Goal: Information Seeking & Learning: Compare options

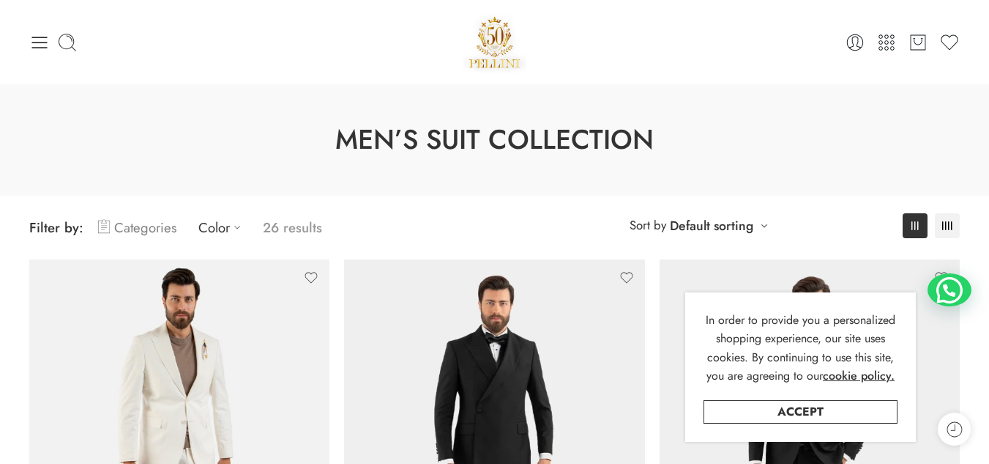
click at [144, 235] on link "Categories" at bounding box center [137, 227] width 78 height 34
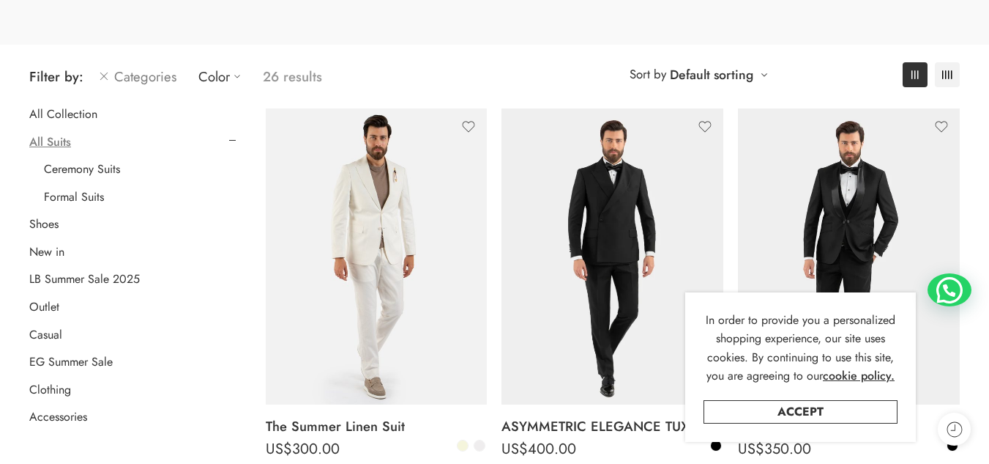
scroll to position [152, 0]
click at [111, 282] on link "LB Summer Sale 2025" at bounding box center [84, 278] width 111 height 15
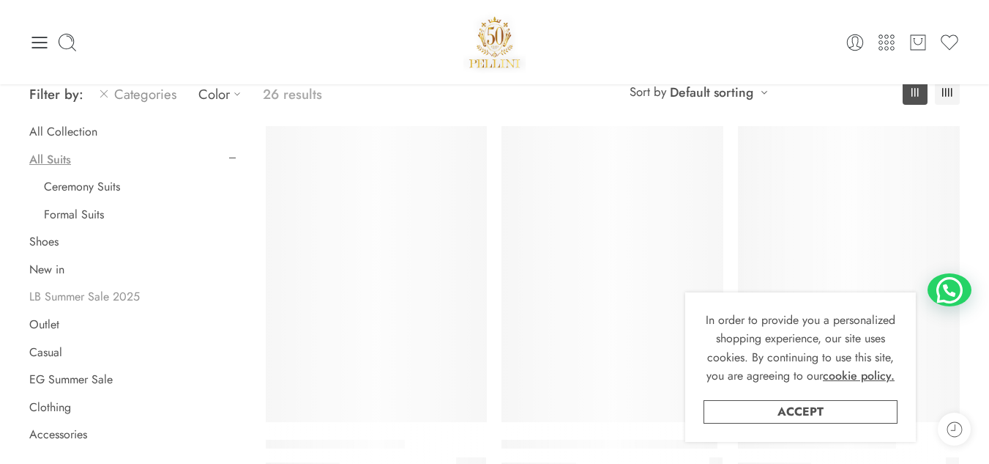
scroll to position [115, 0]
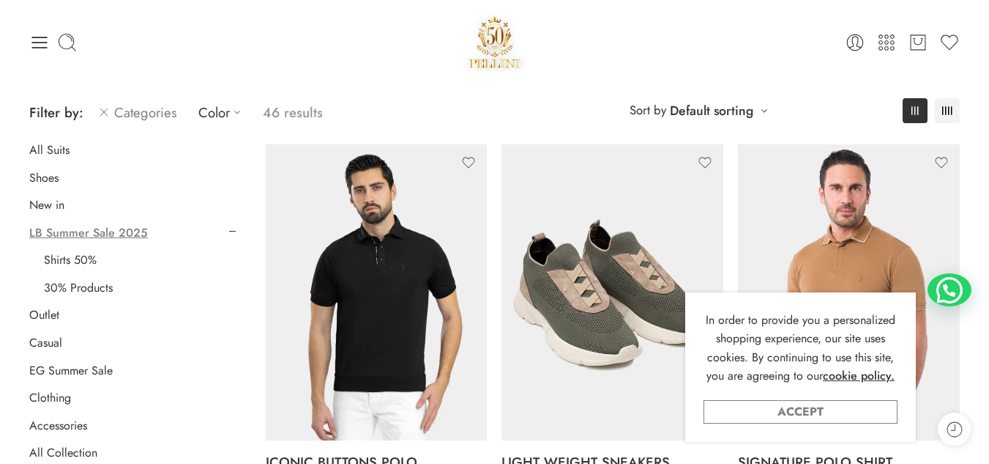
click at [814, 412] on link "Accept" at bounding box center [801, 411] width 194 height 23
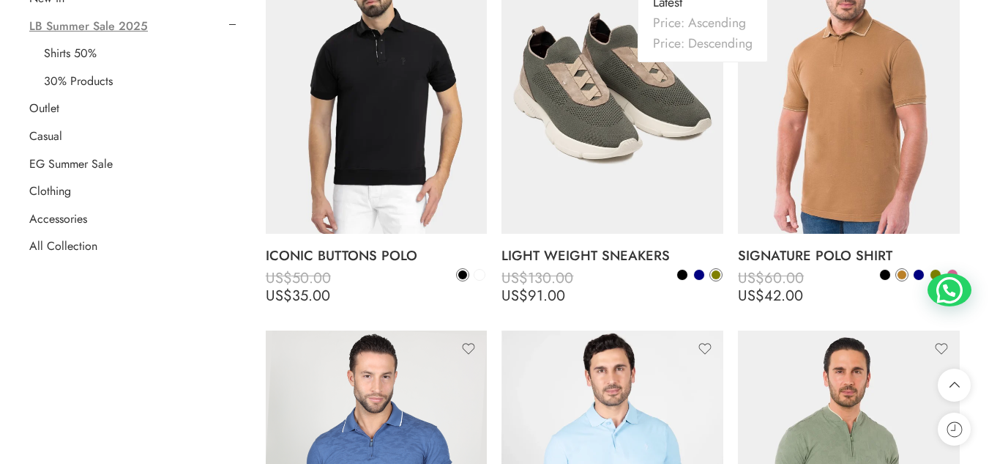
scroll to position [330, 0]
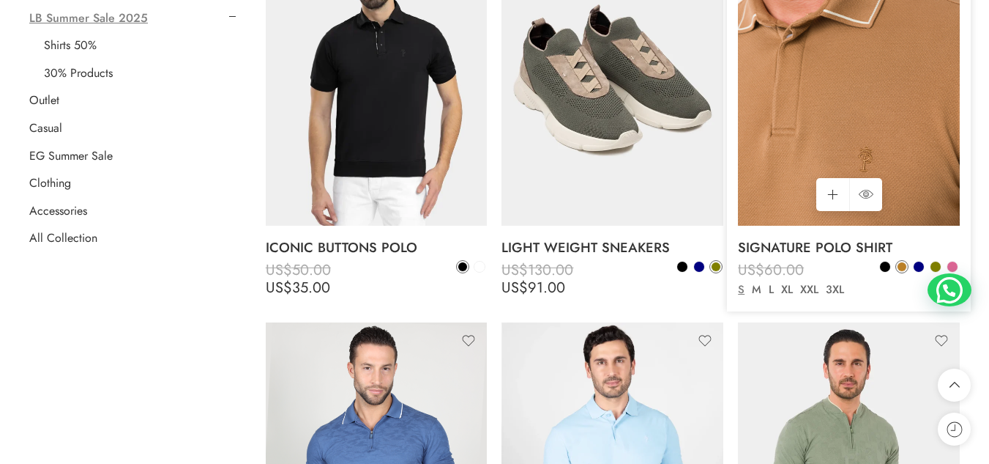
click at [849, 94] on img at bounding box center [849, 96] width 222 height 332
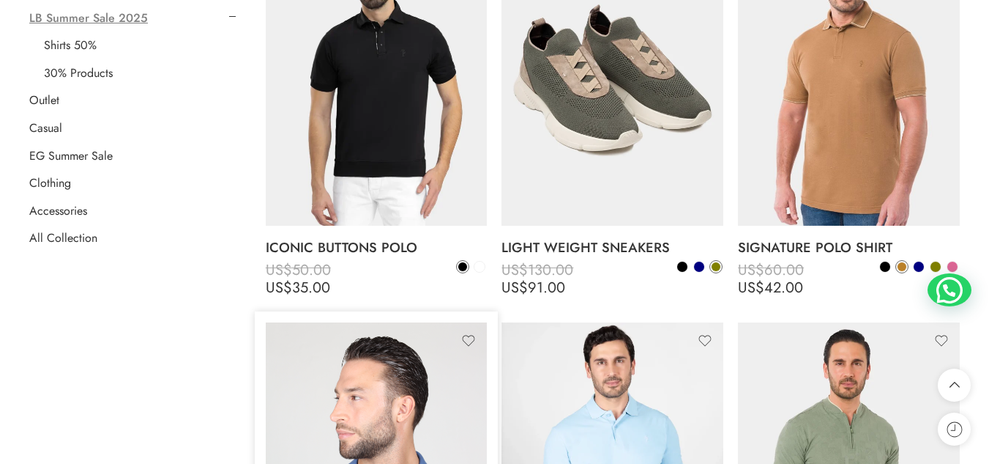
click at [414, 406] on img at bounding box center [377, 470] width 222 height 296
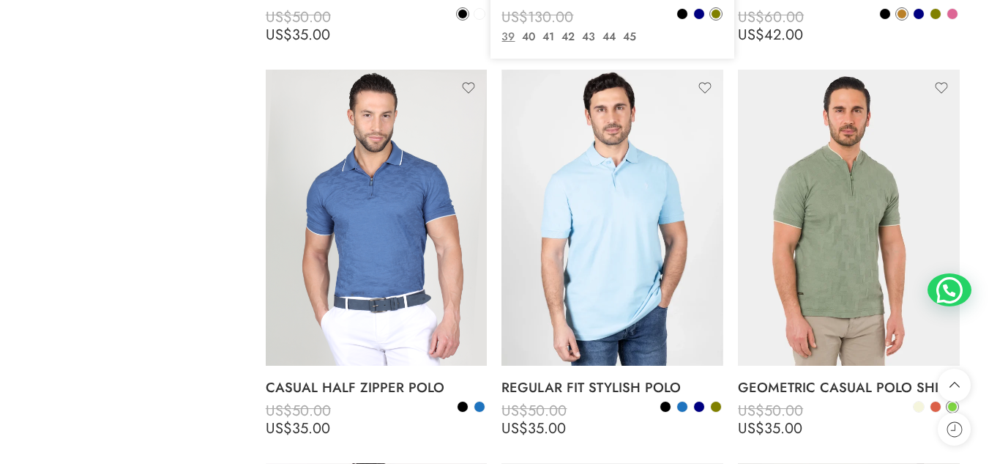
scroll to position [583, 0]
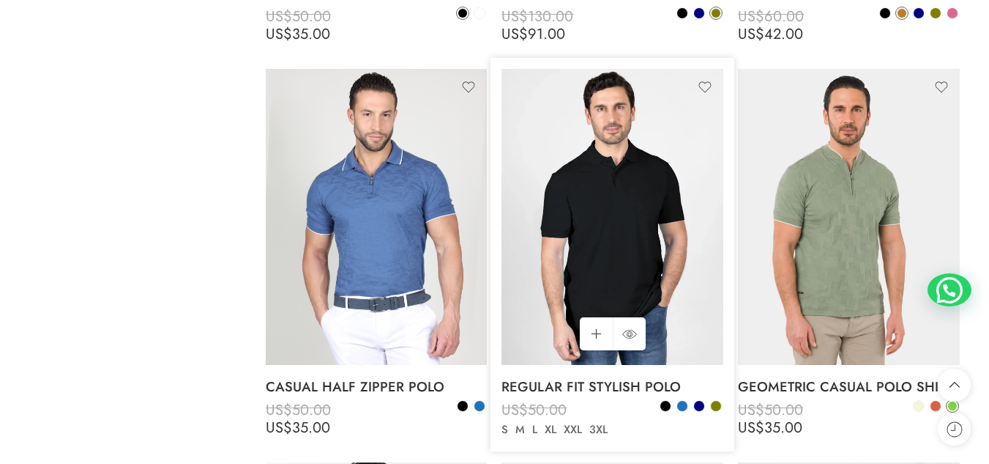
click at [633, 187] on img at bounding box center [613, 217] width 222 height 296
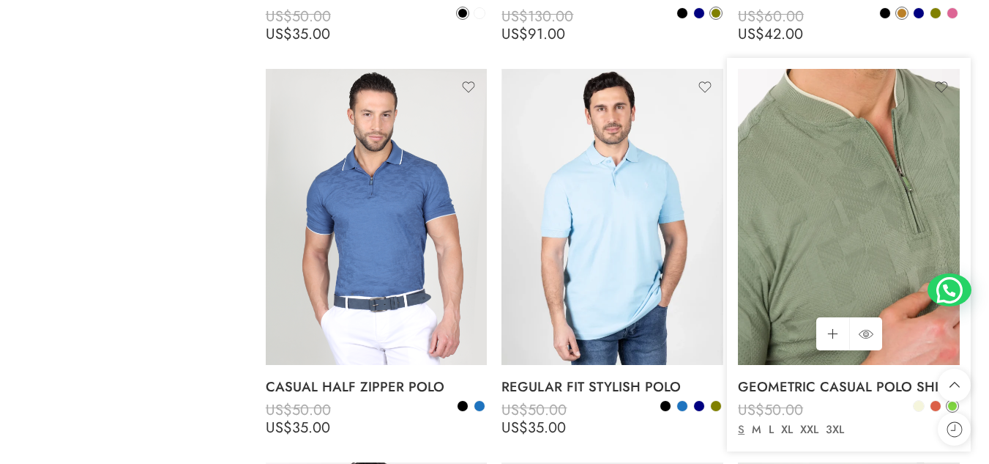
click at [822, 248] on img at bounding box center [849, 217] width 222 height 296
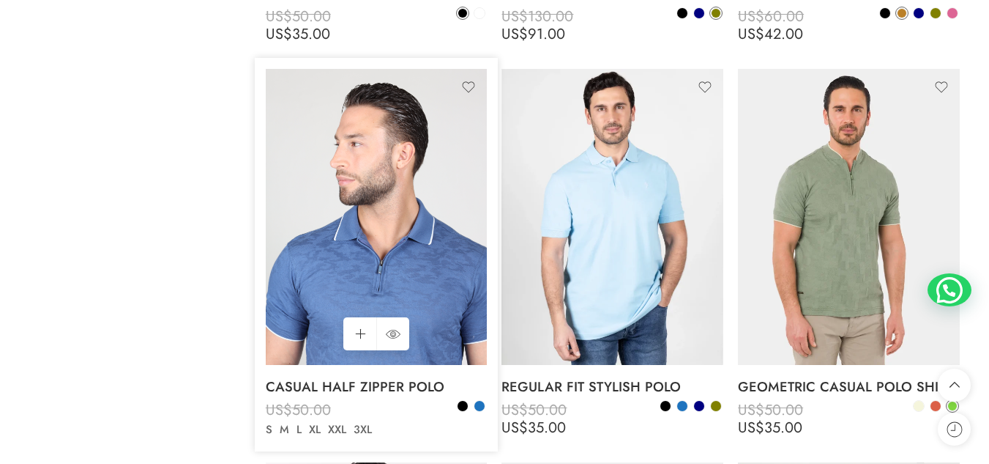
scroll to position [258, 0]
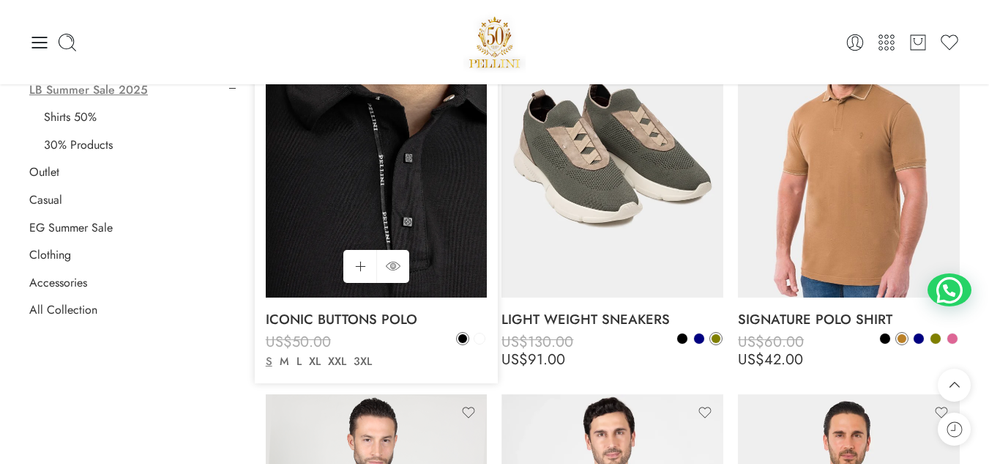
click at [395, 209] on img at bounding box center [377, 149] width 222 height 296
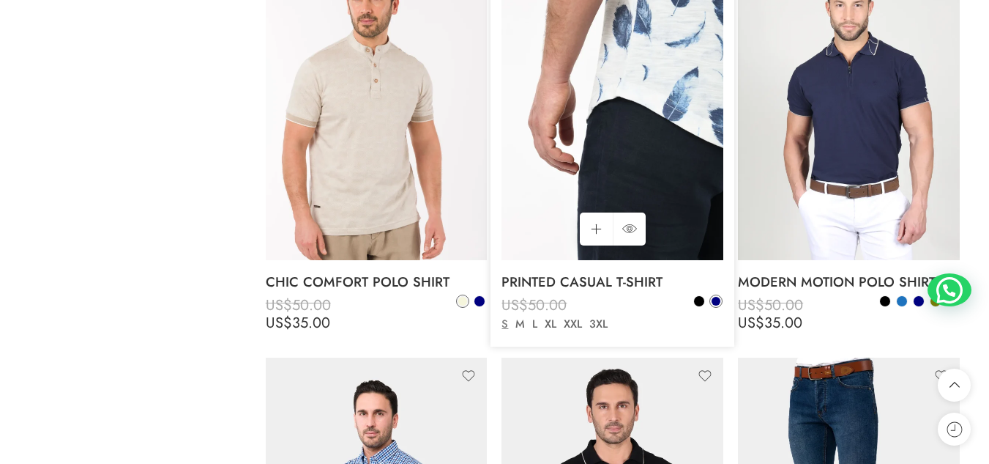
scroll to position [1083, 0]
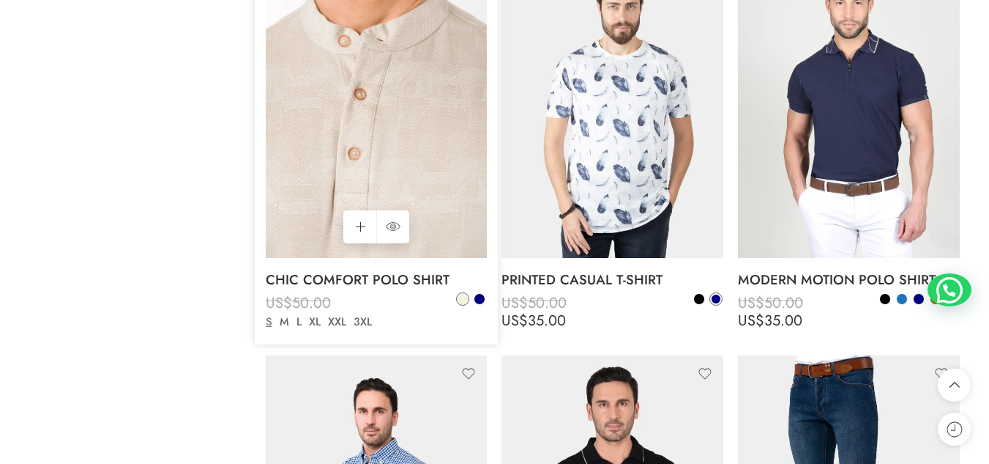
click at [383, 165] on img at bounding box center [377, 110] width 222 height 296
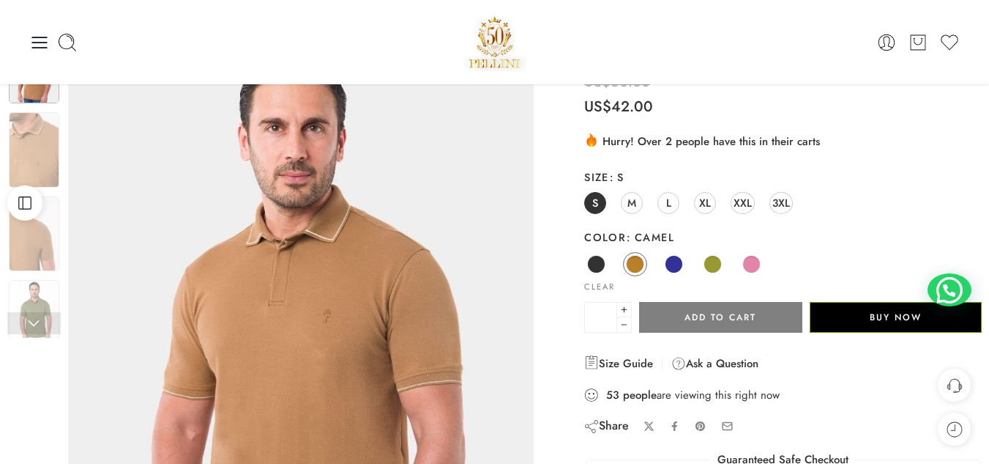
scroll to position [4, 0]
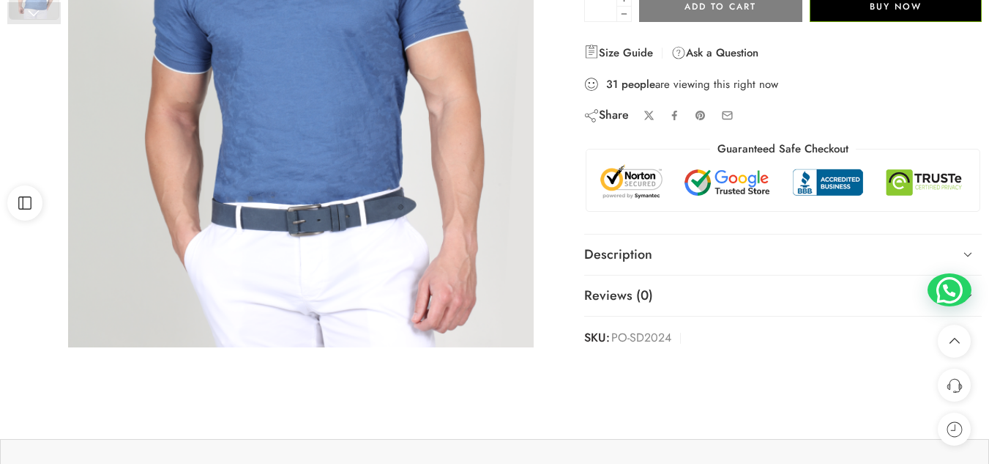
scroll to position [381, 0]
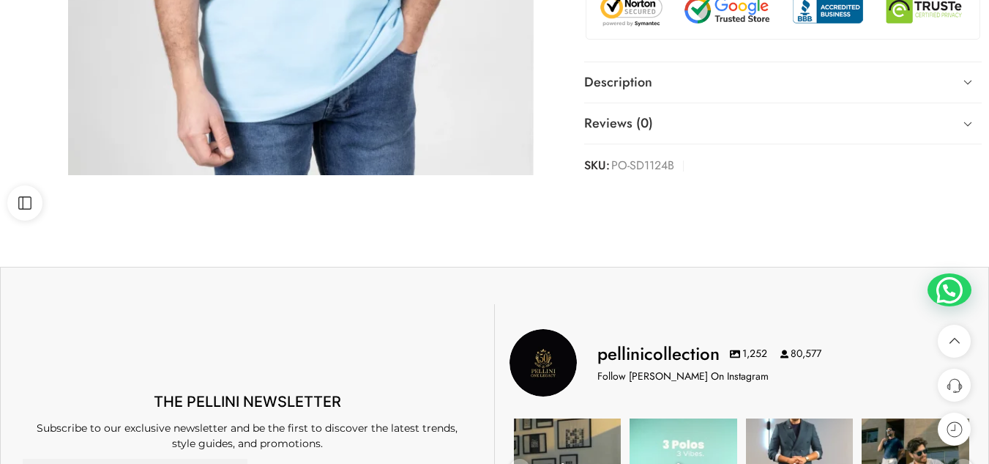
scroll to position [553, 0]
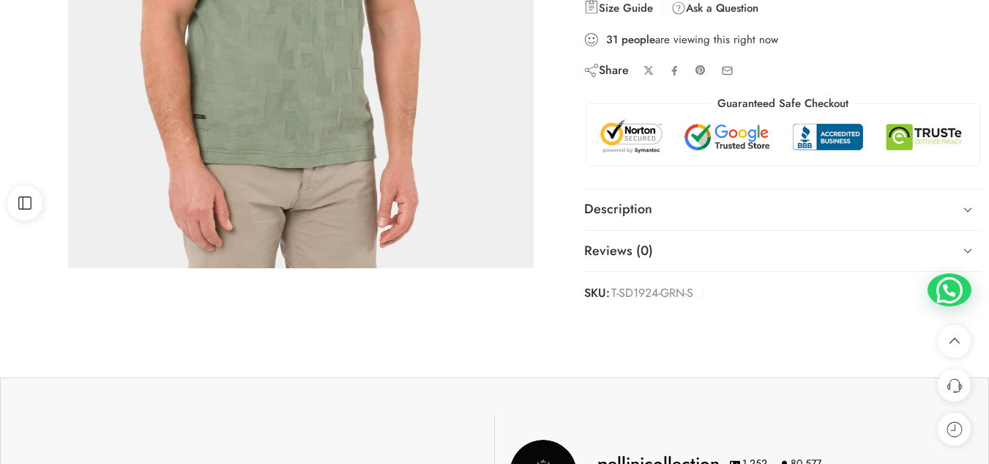
scroll to position [460, 0]
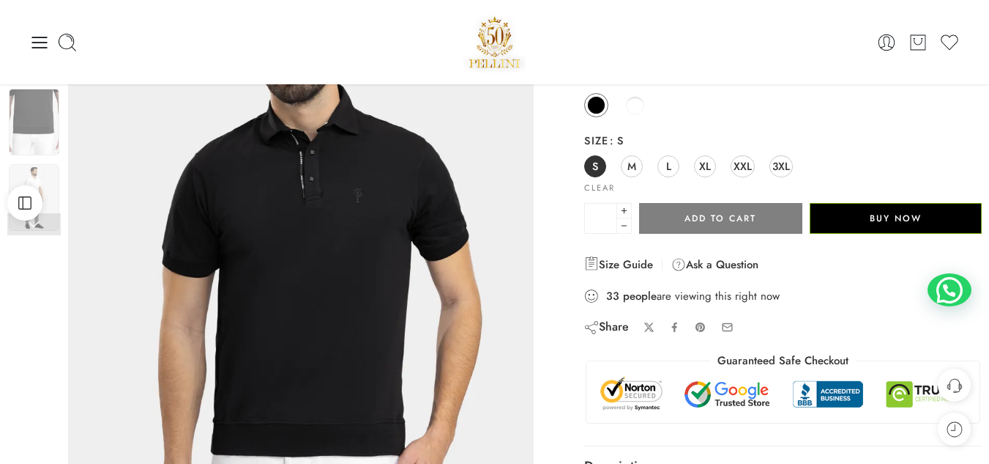
scroll to position [168, 0]
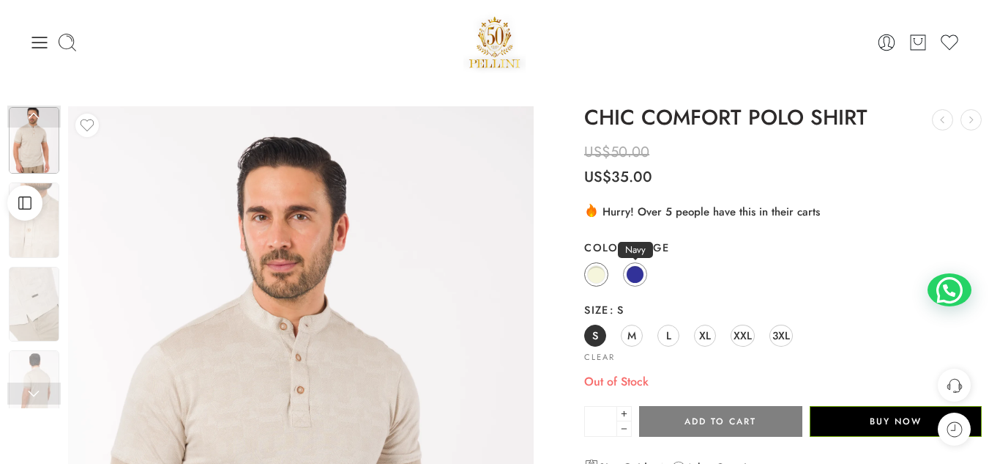
click at [642, 280] on link "Navy" at bounding box center [635, 274] width 24 height 24
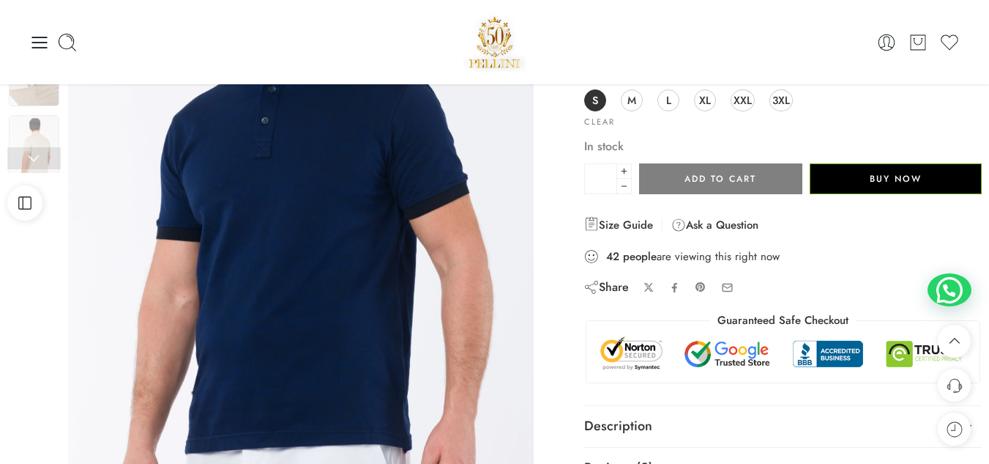
scroll to position [234, 0]
